Goal: Information Seeking & Learning: Learn about a topic

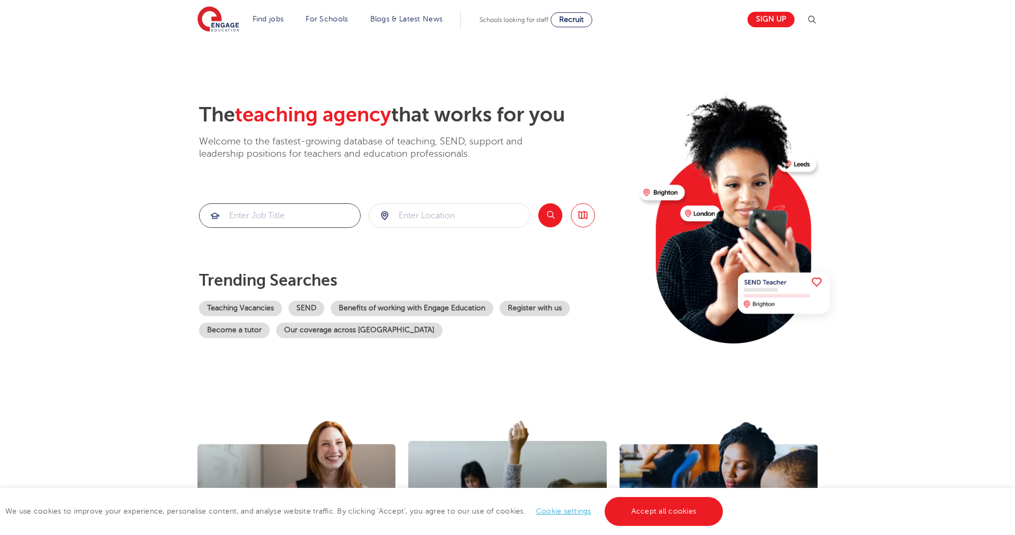
click at [264, 222] on input "search" at bounding box center [280, 216] width 160 height 24
click at [436, 217] on input "search" at bounding box center [449, 216] width 160 height 24
type input "peterborough"
click at [550, 219] on button "Search" at bounding box center [550, 215] width 24 height 24
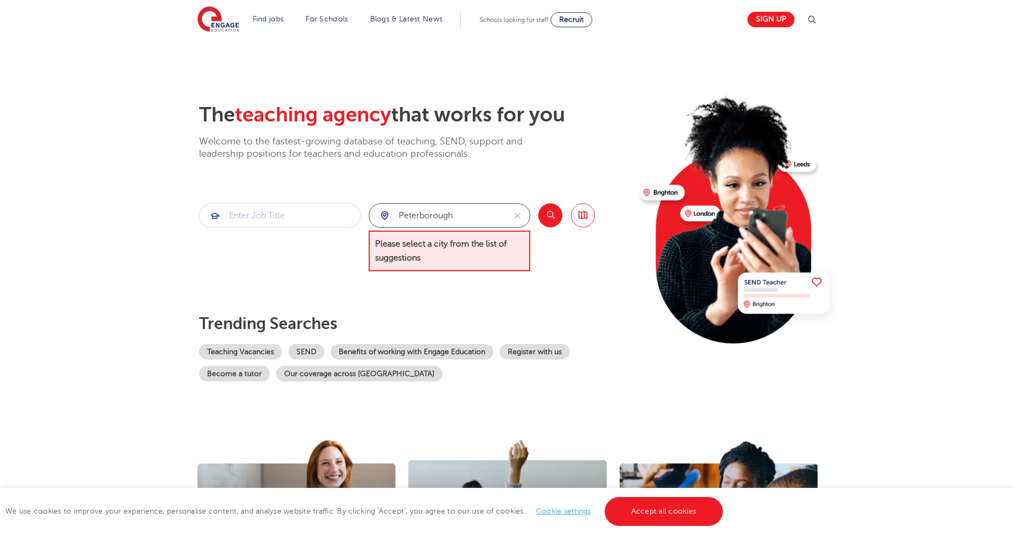
click at [467, 218] on input "peterborough" at bounding box center [437, 216] width 136 height 24
click at [552, 216] on button "Search" at bounding box center [550, 215] width 24 height 24
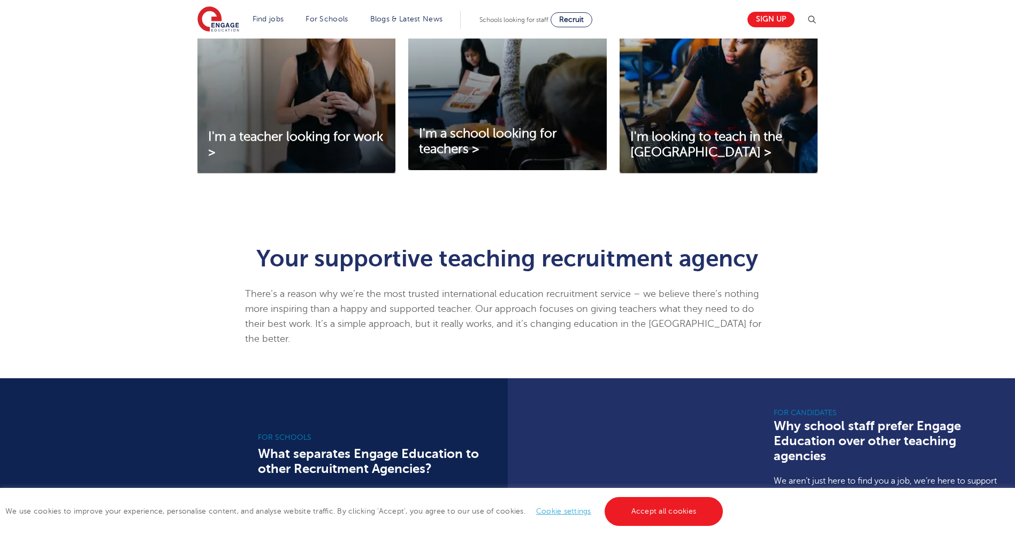
scroll to position [481, 0]
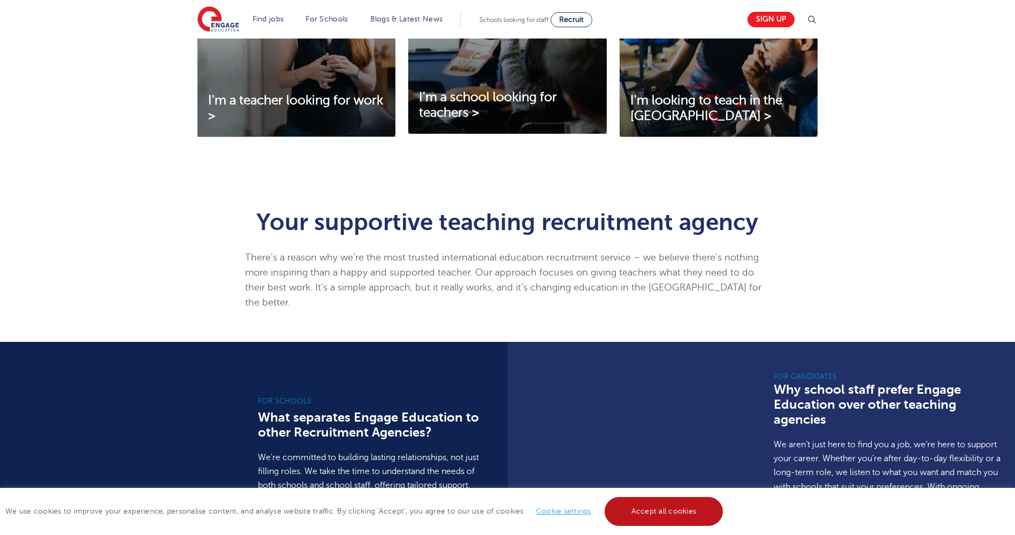
click at [649, 514] on link "Accept all cookies" at bounding box center [663, 511] width 119 height 29
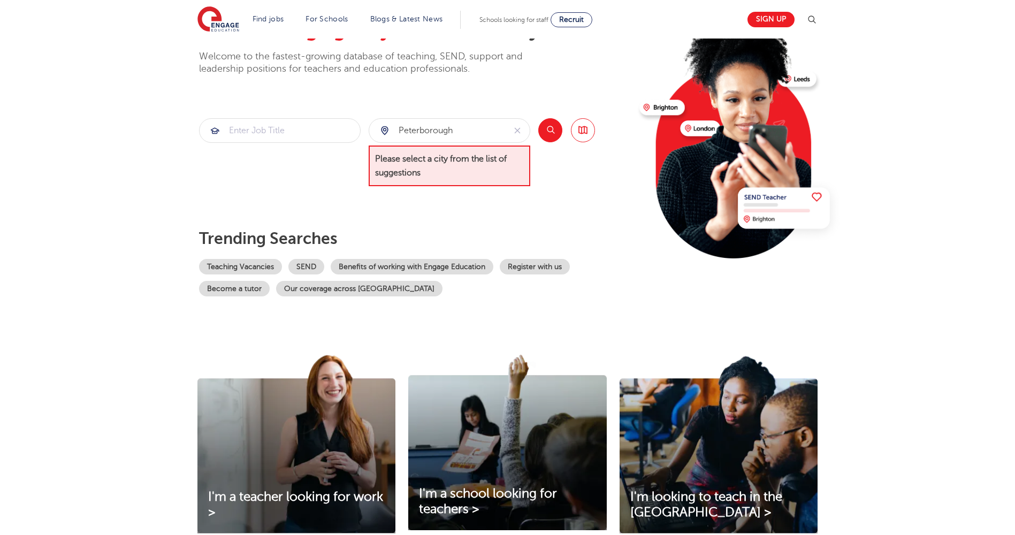
scroll to position [0, 0]
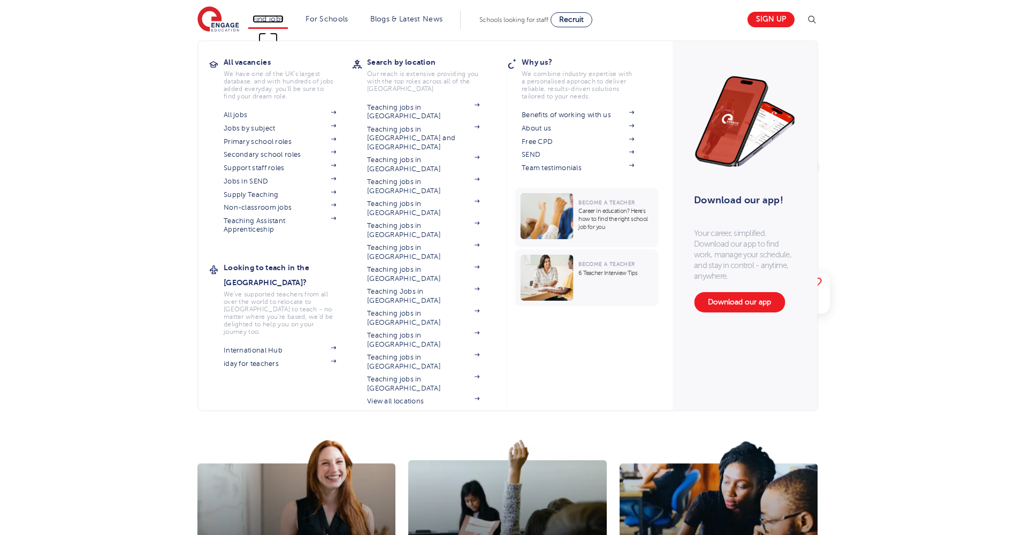
click at [262, 18] on link "Find jobs" at bounding box center [268, 19] width 32 height 8
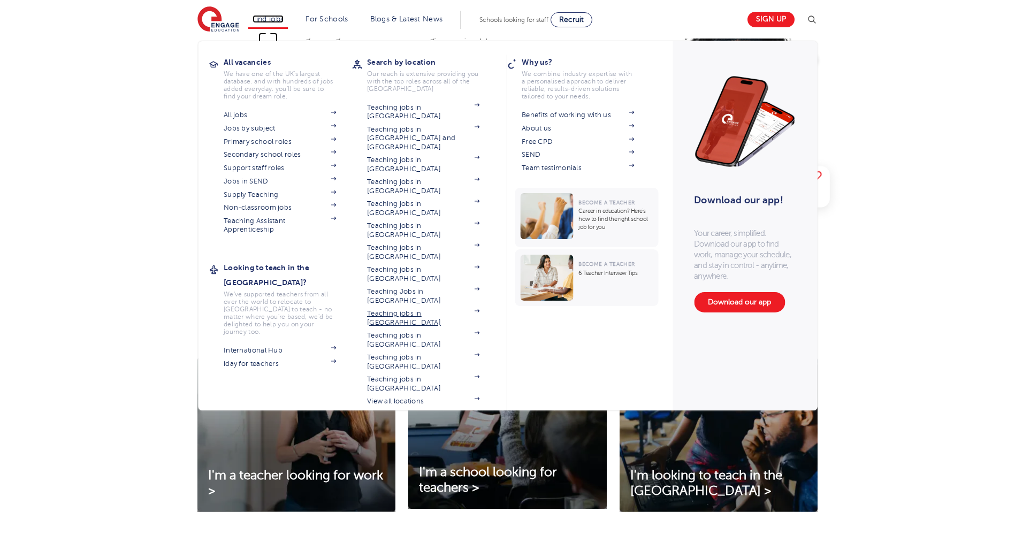
scroll to position [107, 0]
click at [263, 209] on link "Non-classroom jobs" at bounding box center [280, 207] width 112 height 9
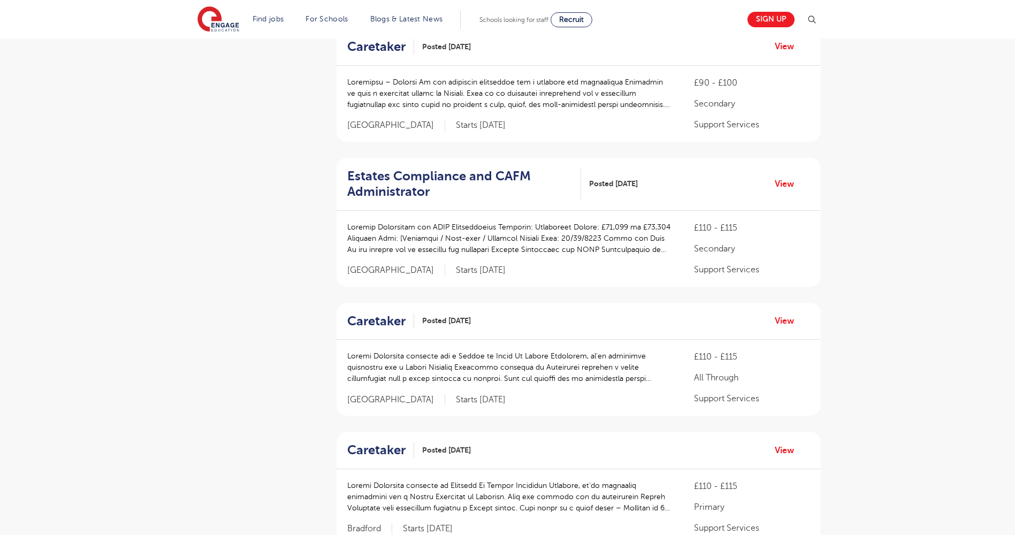
scroll to position [535, 0]
